Goal: Task Accomplishment & Management: Manage account settings

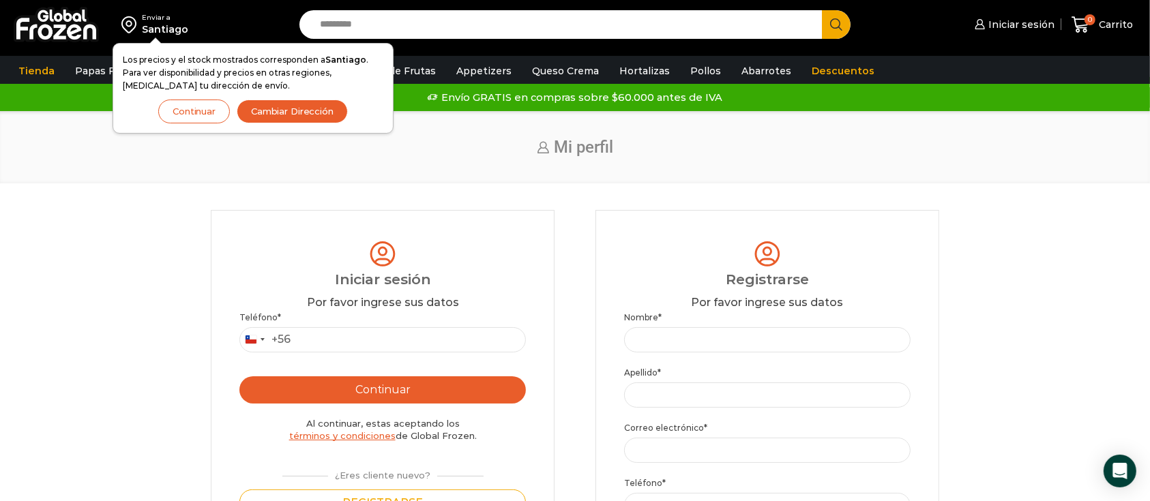
click at [192, 119] on button "Continuar" at bounding box center [194, 112] width 72 height 24
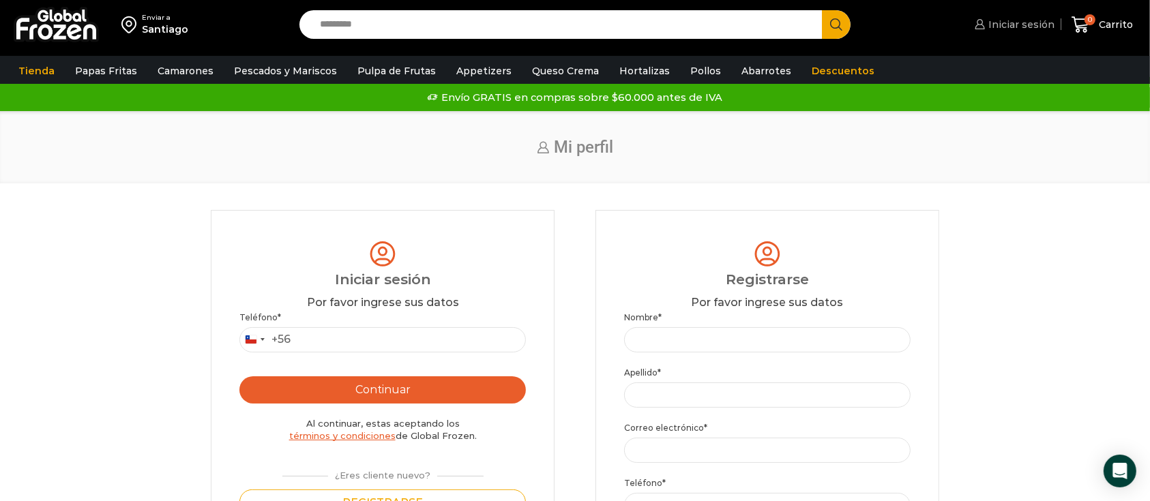
click at [1012, 25] on span "Iniciar sesión" at bounding box center [1020, 25] width 70 height 14
click at [379, 336] on input "Teléfono *" at bounding box center [382, 339] width 286 height 25
type input "*********"
click at [401, 382] on button "Continuar" at bounding box center [382, 390] width 286 height 27
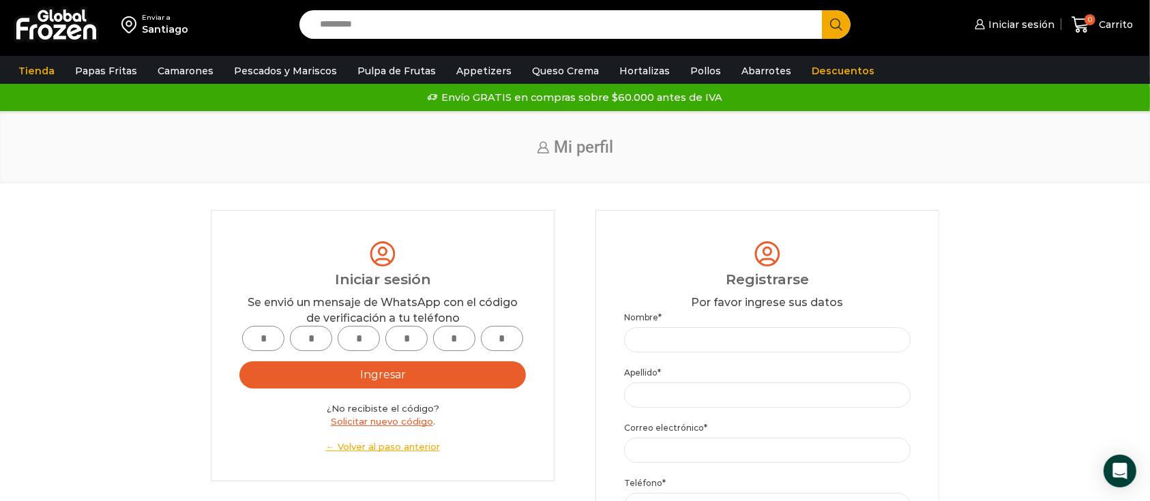
click at [402, 446] on link "← Volver al paso anterior" at bounding box center [382, 447] width 286 height 13
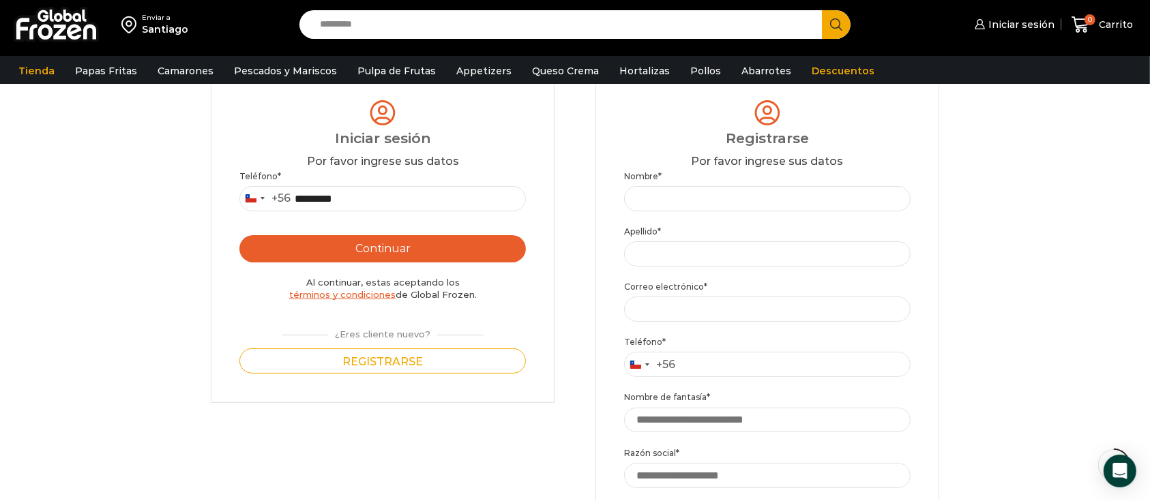
scroll to position [161, 0]
